Goal: Information Seeking & Learning: Understand process/instructions

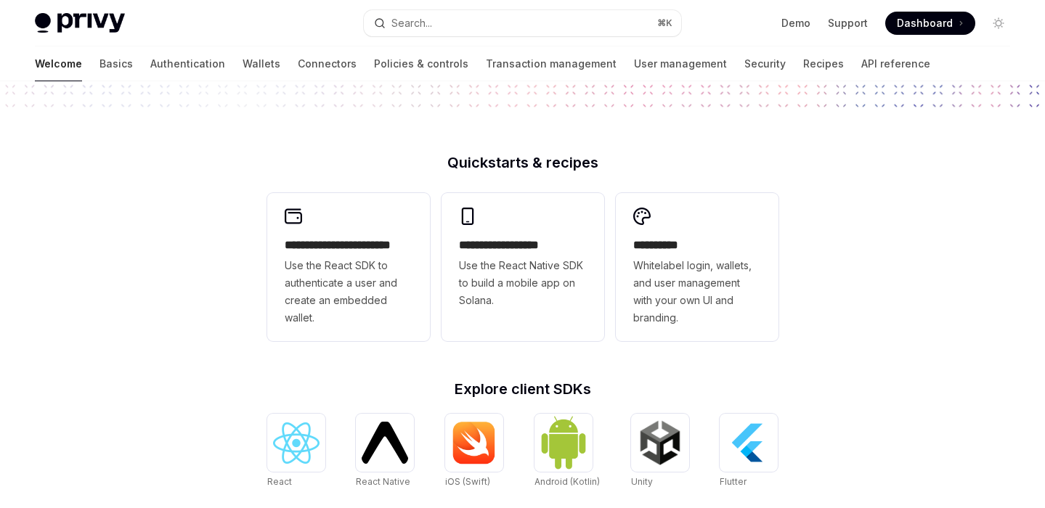
scroll to position [646, 0]
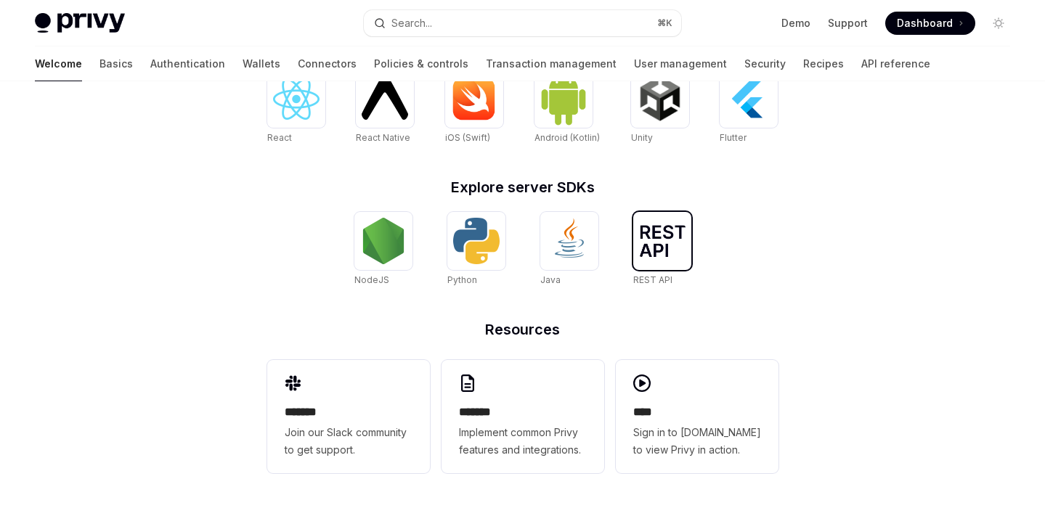
click at [674, 259] on div at bounding box center [662, 241] width 58 height 58
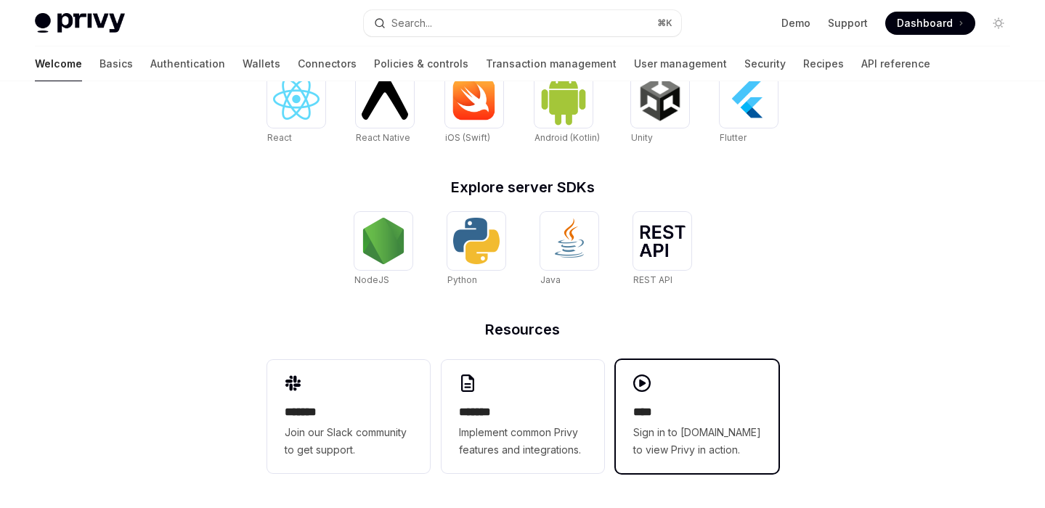
type textarea "*"
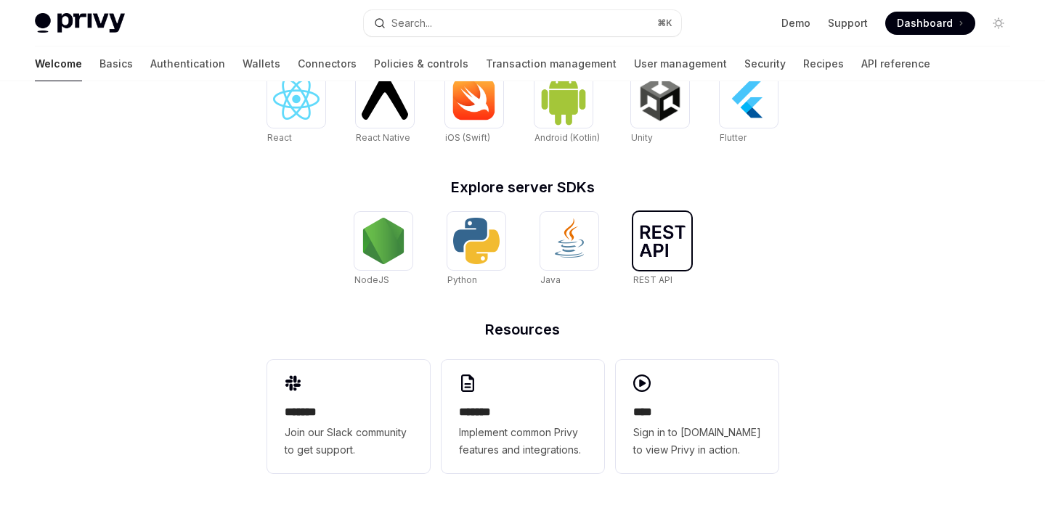
click at [666, 237] on img at bounding box center [662, 241] width 46 height 32
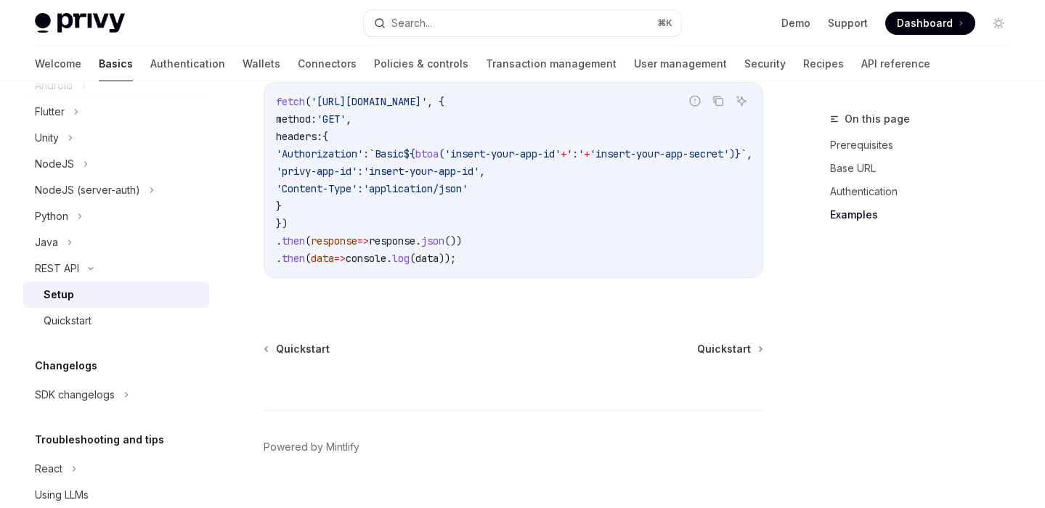
scroll to position [894, 0]
